Goal: Transaction & Acquisition: Purchase product/service

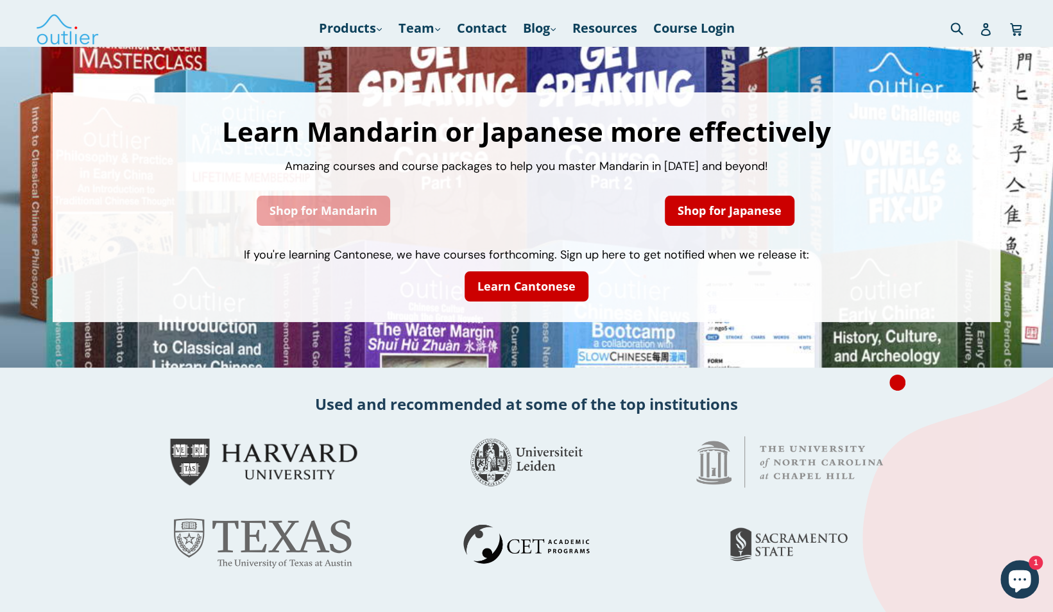
click at [328, 209] on link "Shop for Mandarin" at bounding box center [323, 211] width 133 height 30
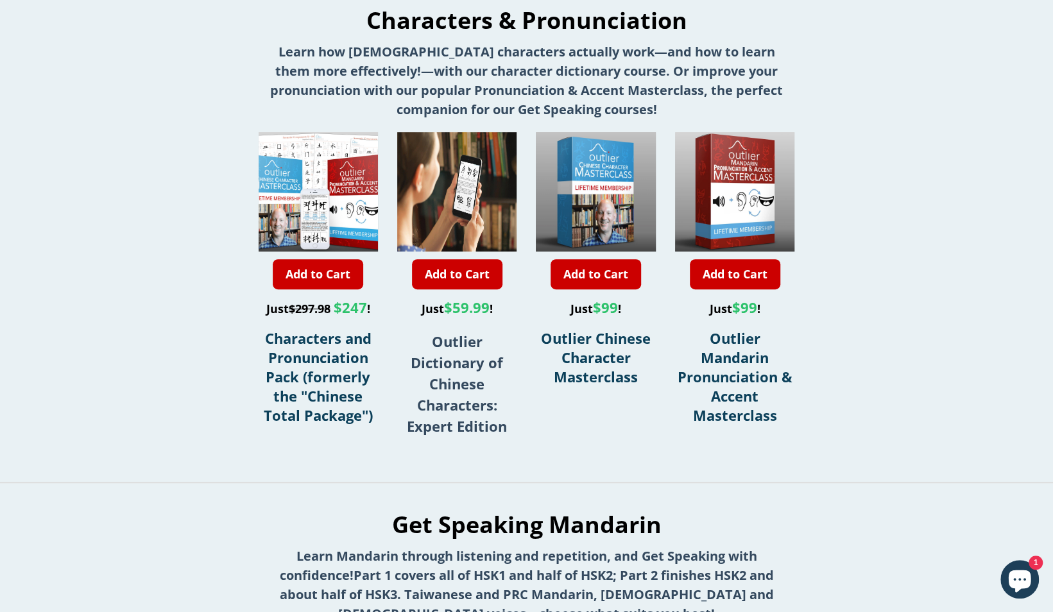
scroll to position [402, 0]
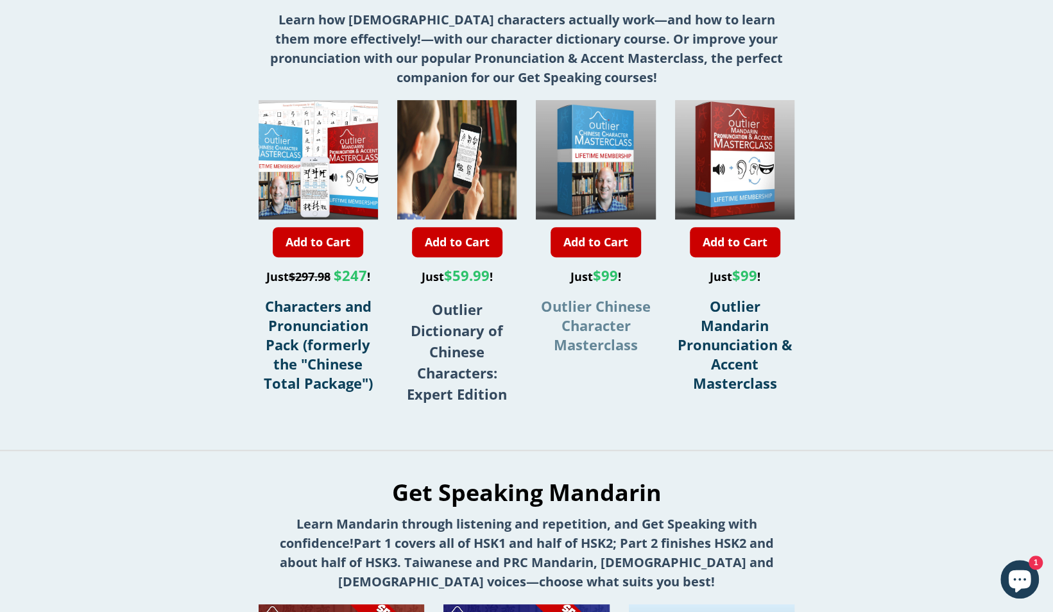
click at [595, 310] on span "Outlier Chinese Character Masterclass" at bounding box center [596, 325] width 110 height 58
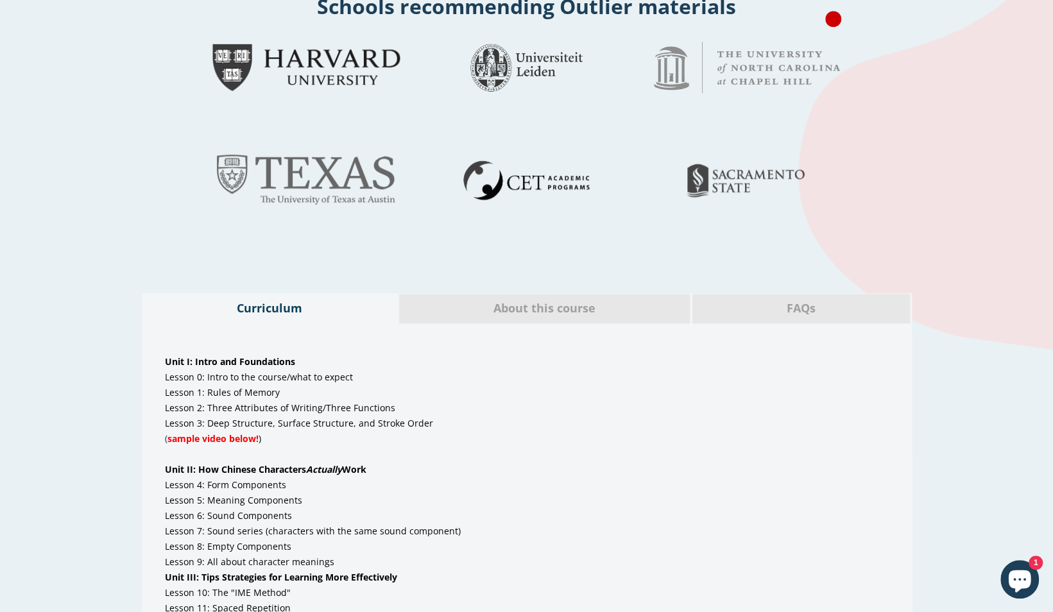
scroll to position [720, 0]
